Goal: Find contact information: Find contact information

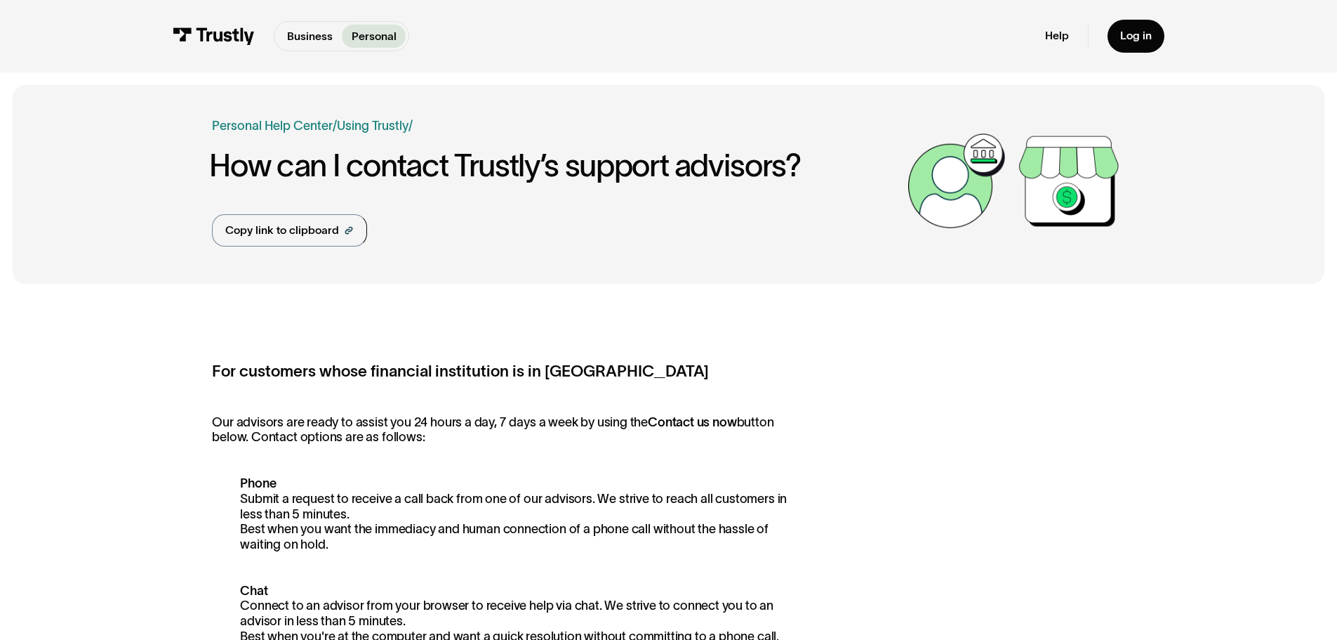
click at [320, 229] on div "Copy link to clipboard" at bounding box center [282, 230] width 114 height 17
click at [1058, 38] on link "Help" at bounding box center [1057, 36] width 24 height 14
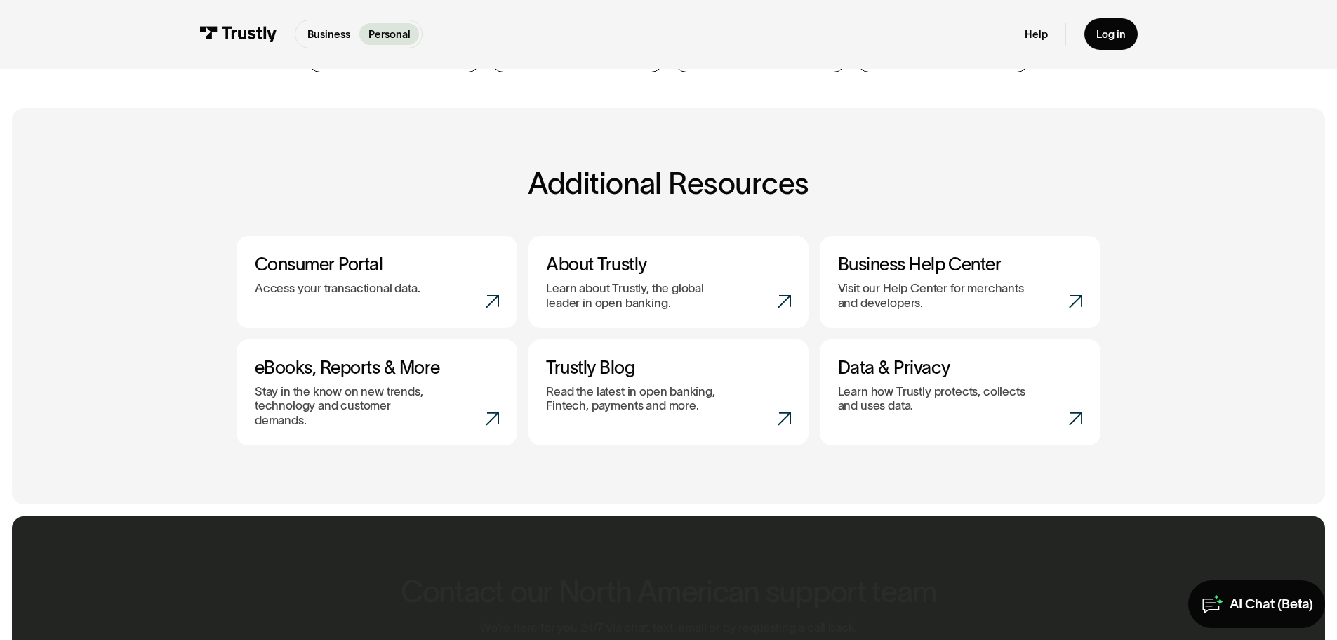
scroll to position [702, 0]
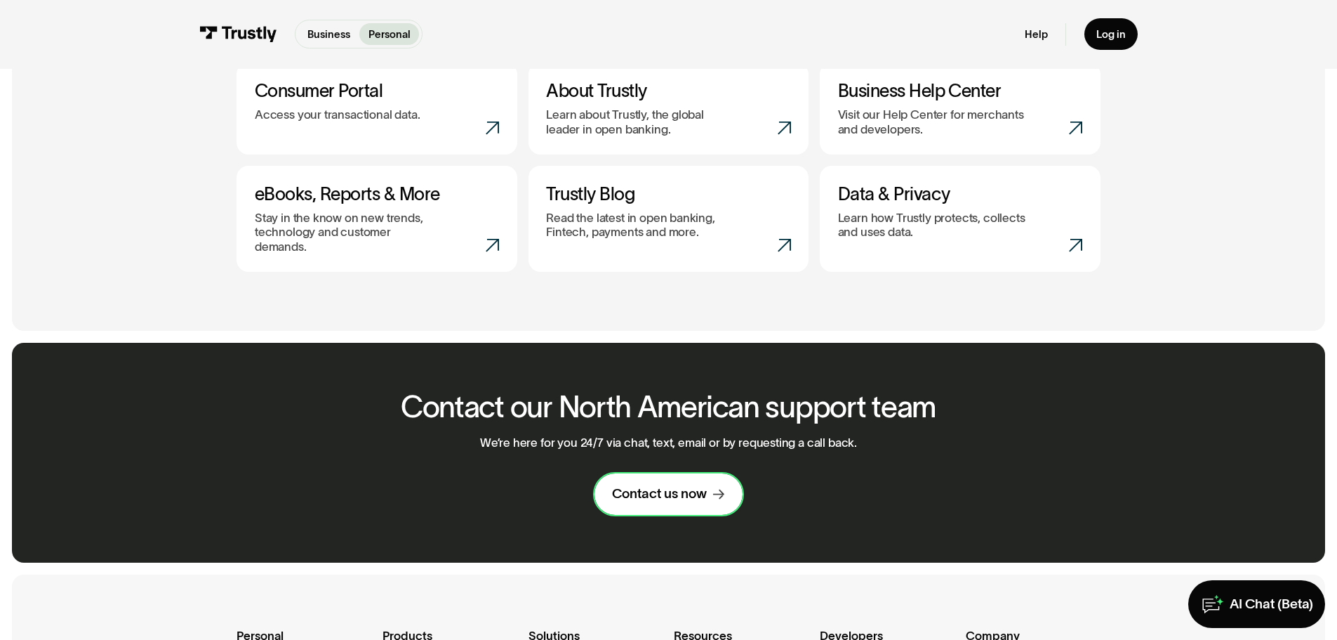
click at [673, 485] on div "Contact us now" at bounding box center [659, 494] width 95 height 18
